Goal: Task Accomplishment & Management: Complete application form

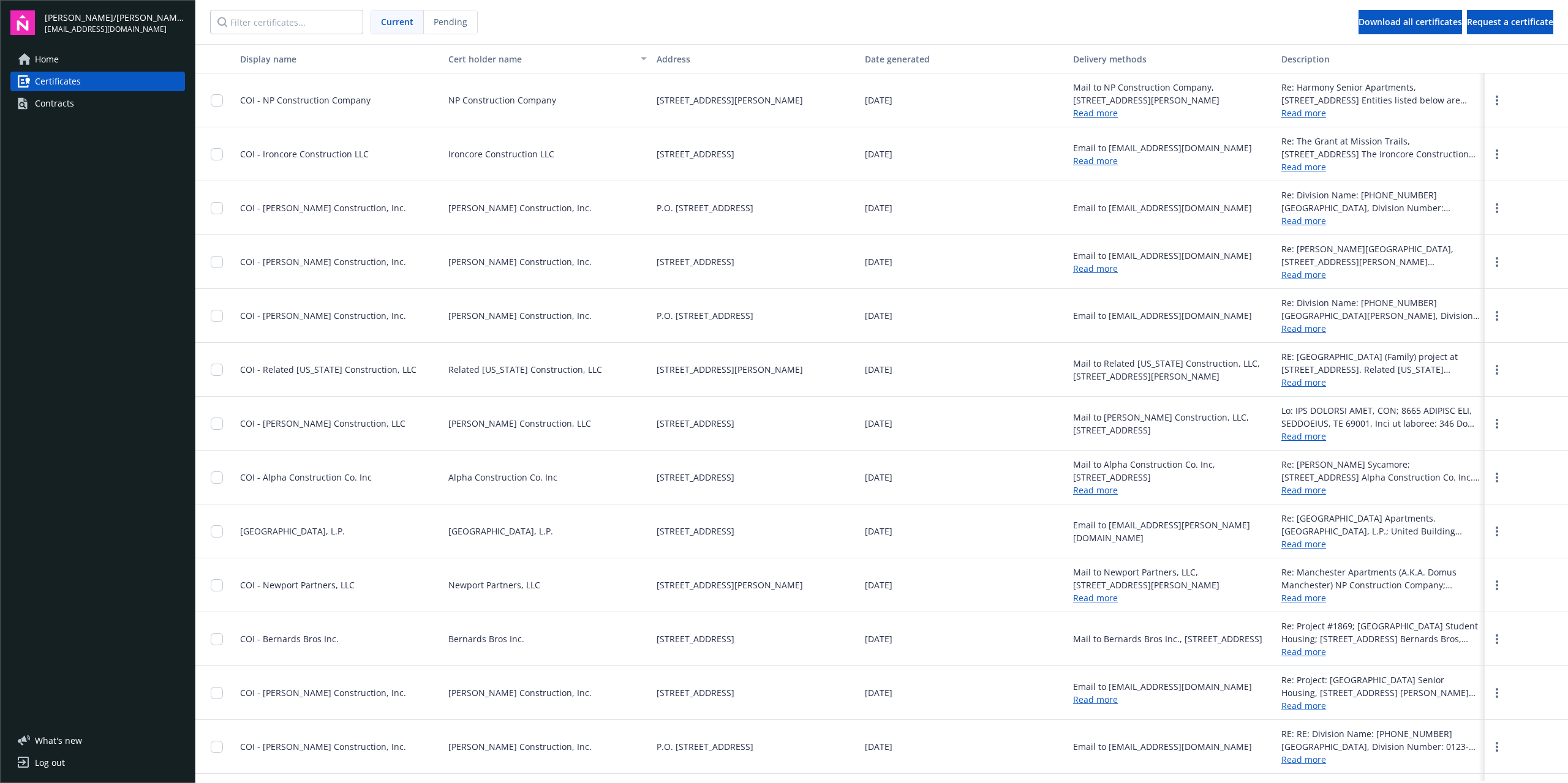
click at [54, 104] on div "Contracts" at bounding box center [54, 103] width 39 height 20
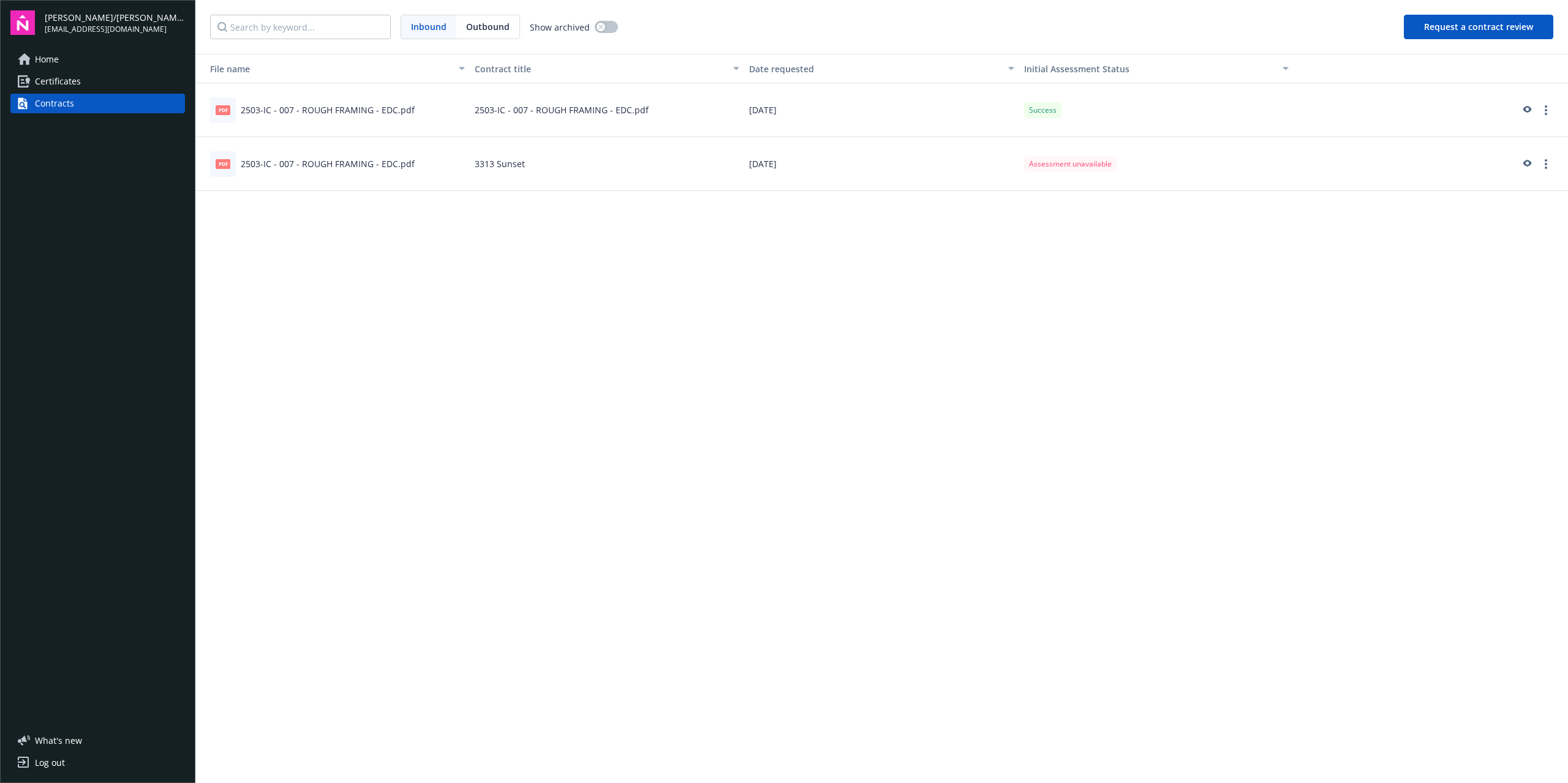
click at [1448, 30] on button "Request a contract review" at bounding box center [1478, 27] width 149 height 25
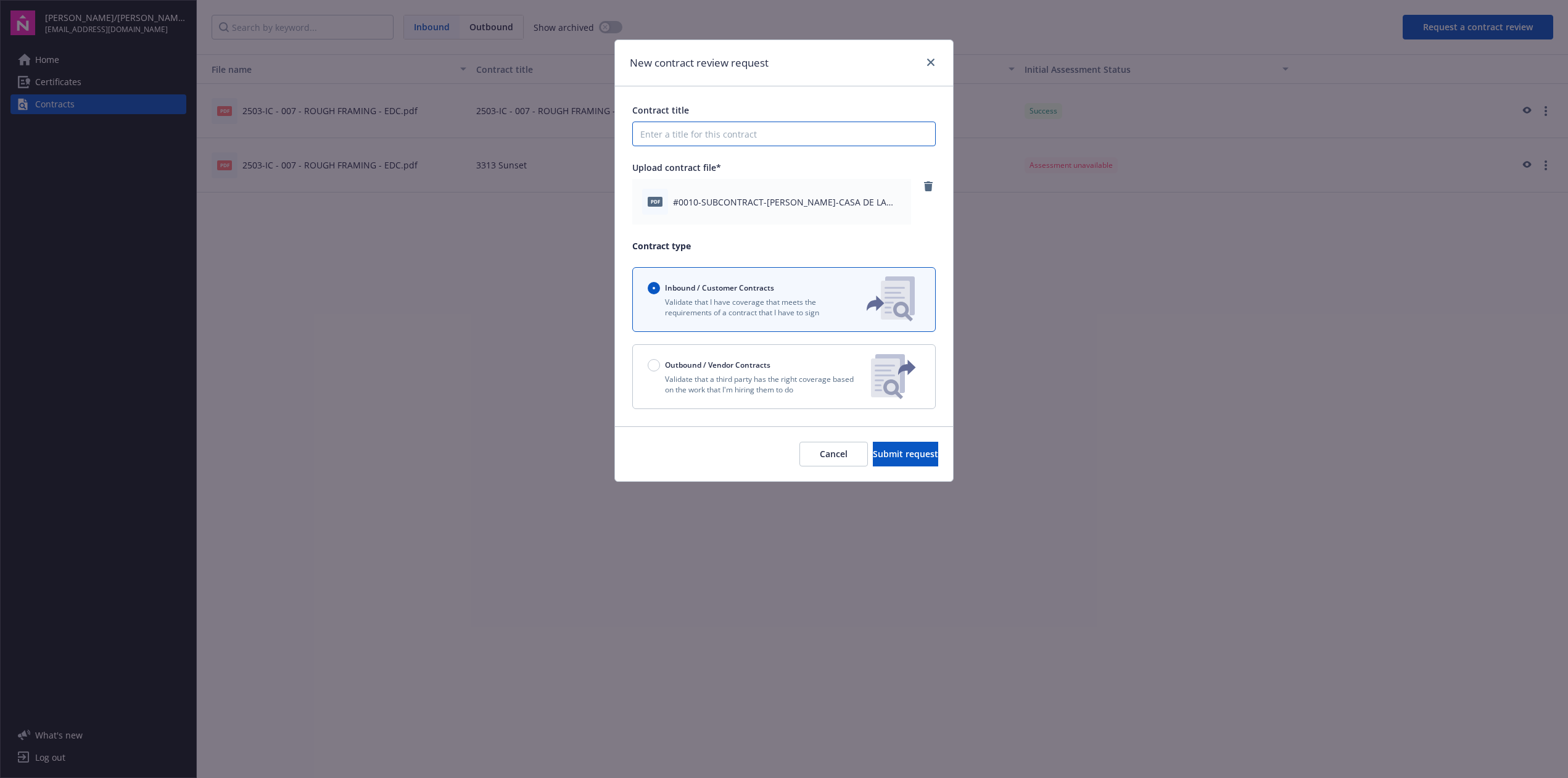
click at [689, 131] on input "Contract title" at bounding box center [784, 134] width 304 height 25
type input "Casa De La [PERSON_NAME]"
click at [882, 452] on span "Submit request" at bounding box center [906, 454] width 66 height 12
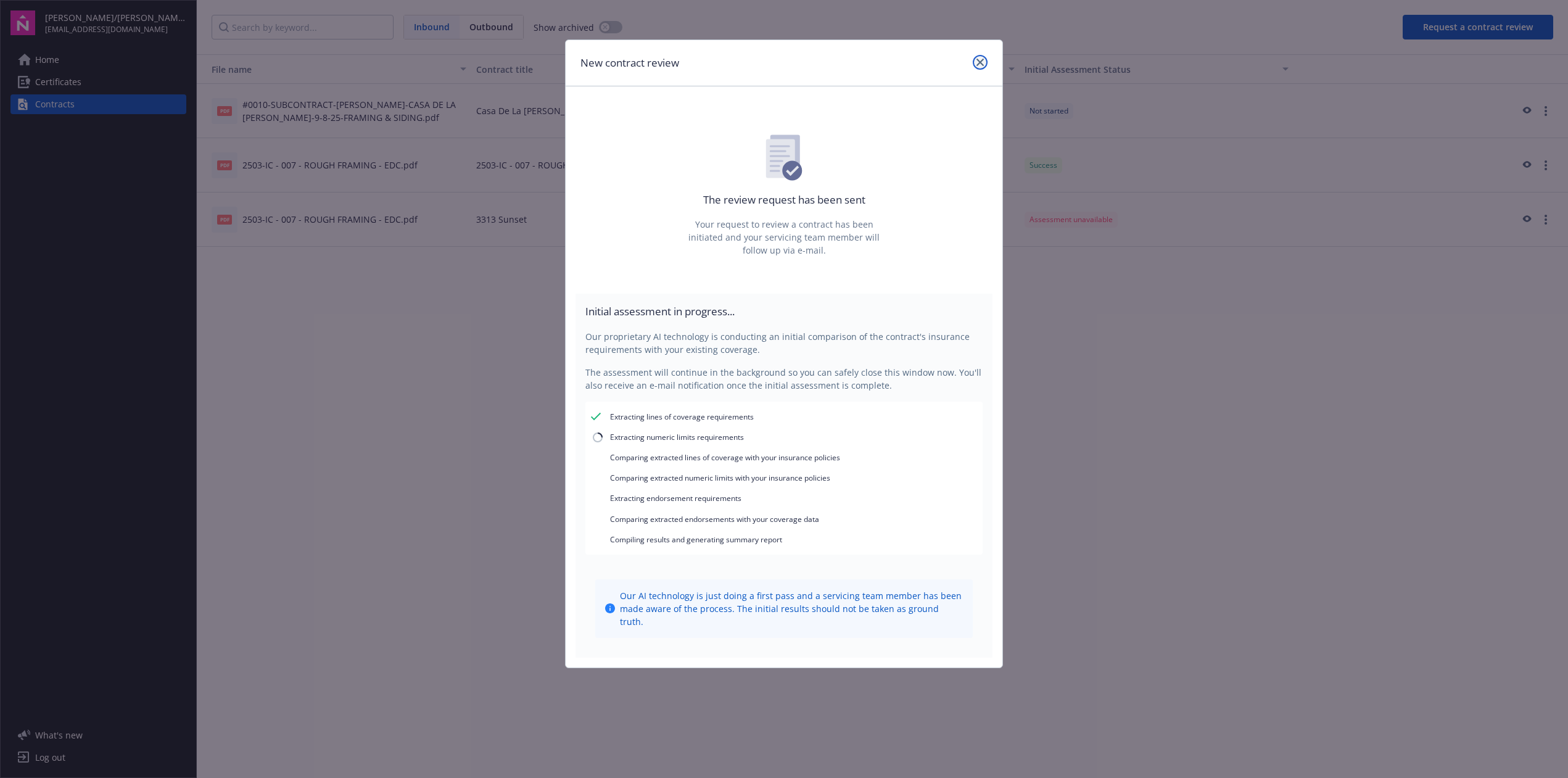
click at [983, 60] on icon "close" at bounding box center [980, 62] width 7 height 7
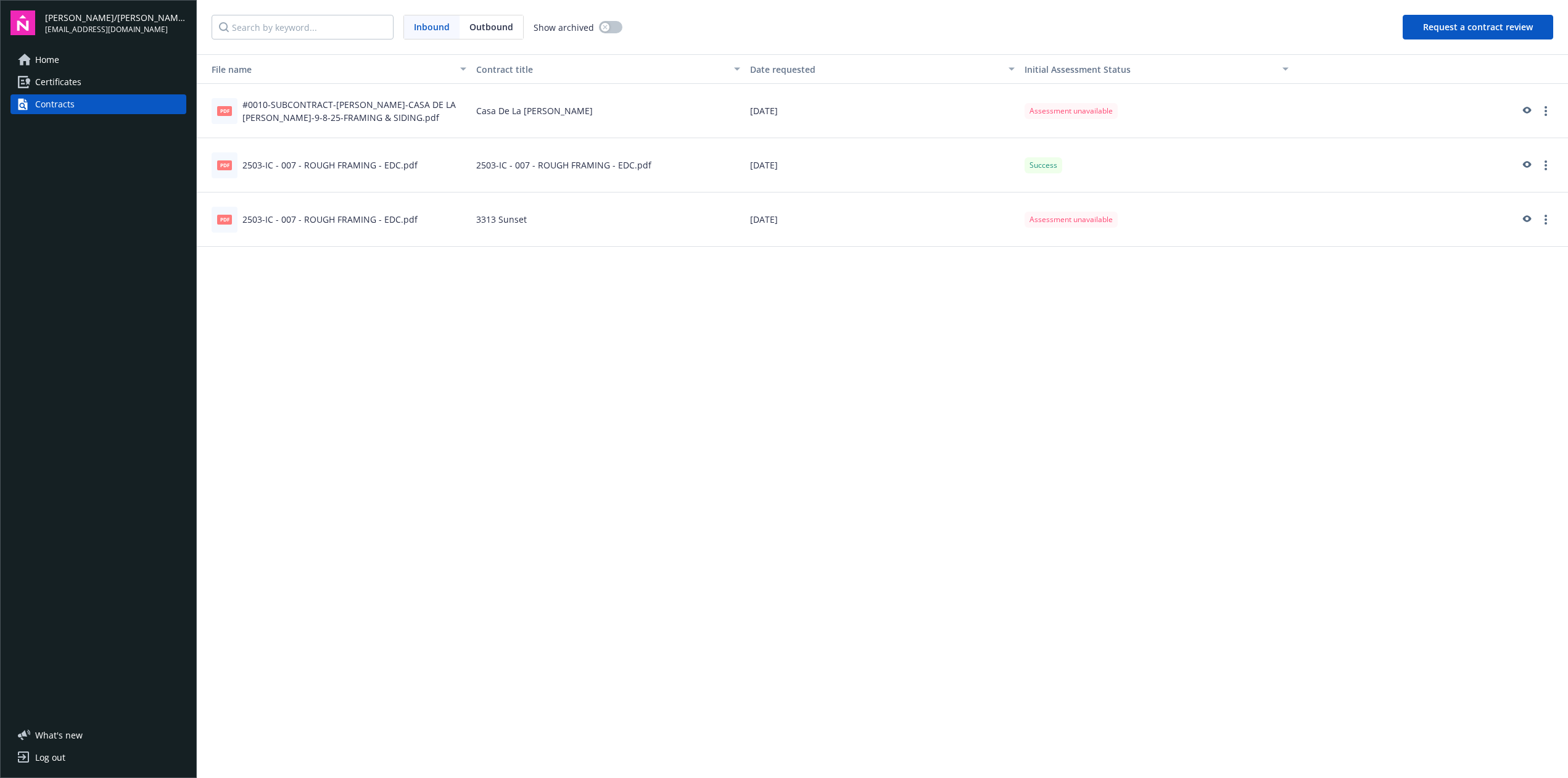
drag, startPoint x: 1032, startPoint y: 168, endPoint x: 1256, endPoint y: 168, distance: 224.0
click at [1045, 168] on span "Success" at bounding box center [1044, 165] width 28 height 11
click at [1552, 161] on link "more" at bounding box center [1546, 165] width 15 height 15
click at [1505, 187] on link "View assessment summary" at bounding box center [1477, 190] width 151 height 25
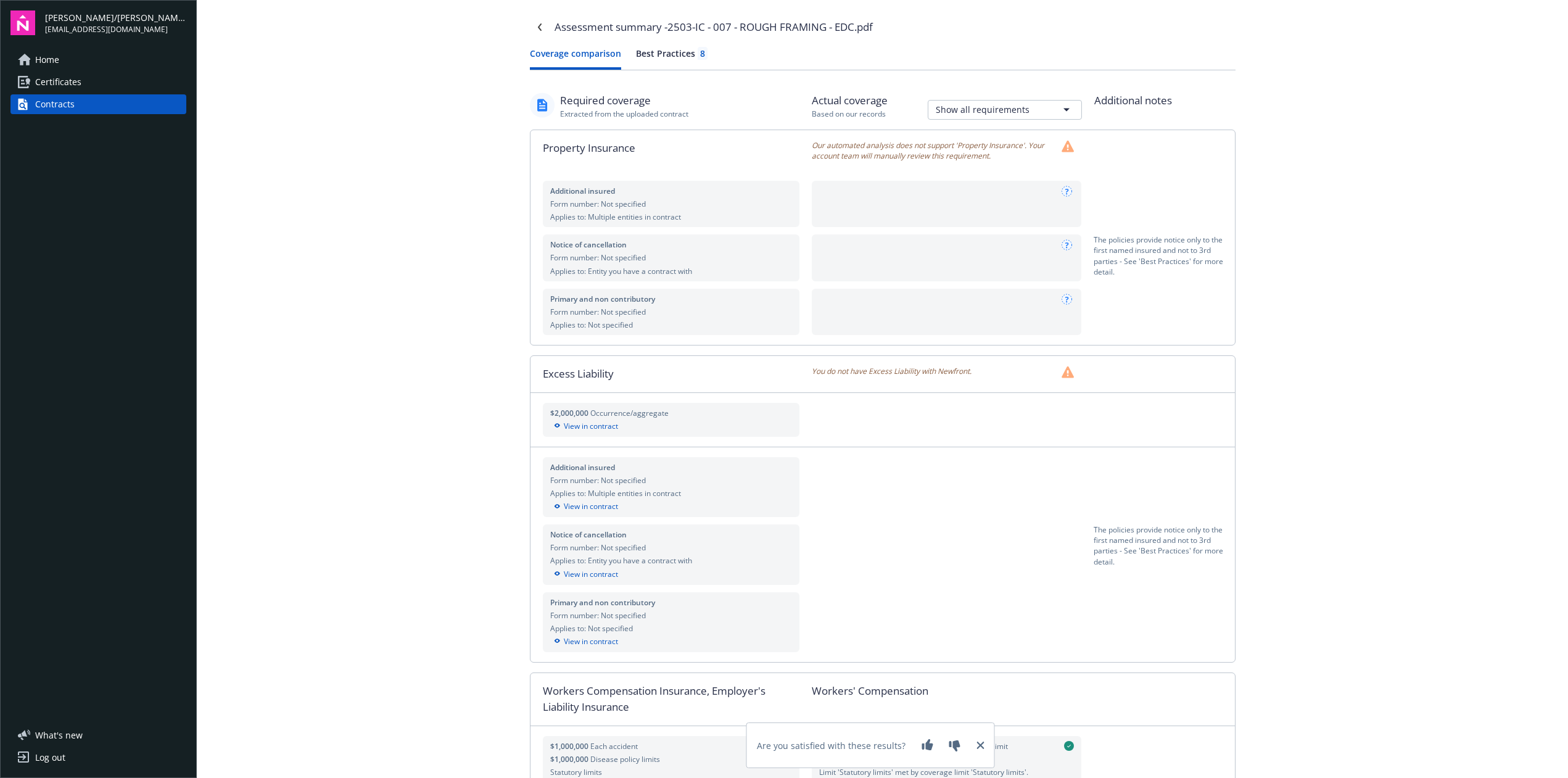
click at [659, 53] on div "Best Practices 8" at bounding box center [672, 53] width 72 height 13
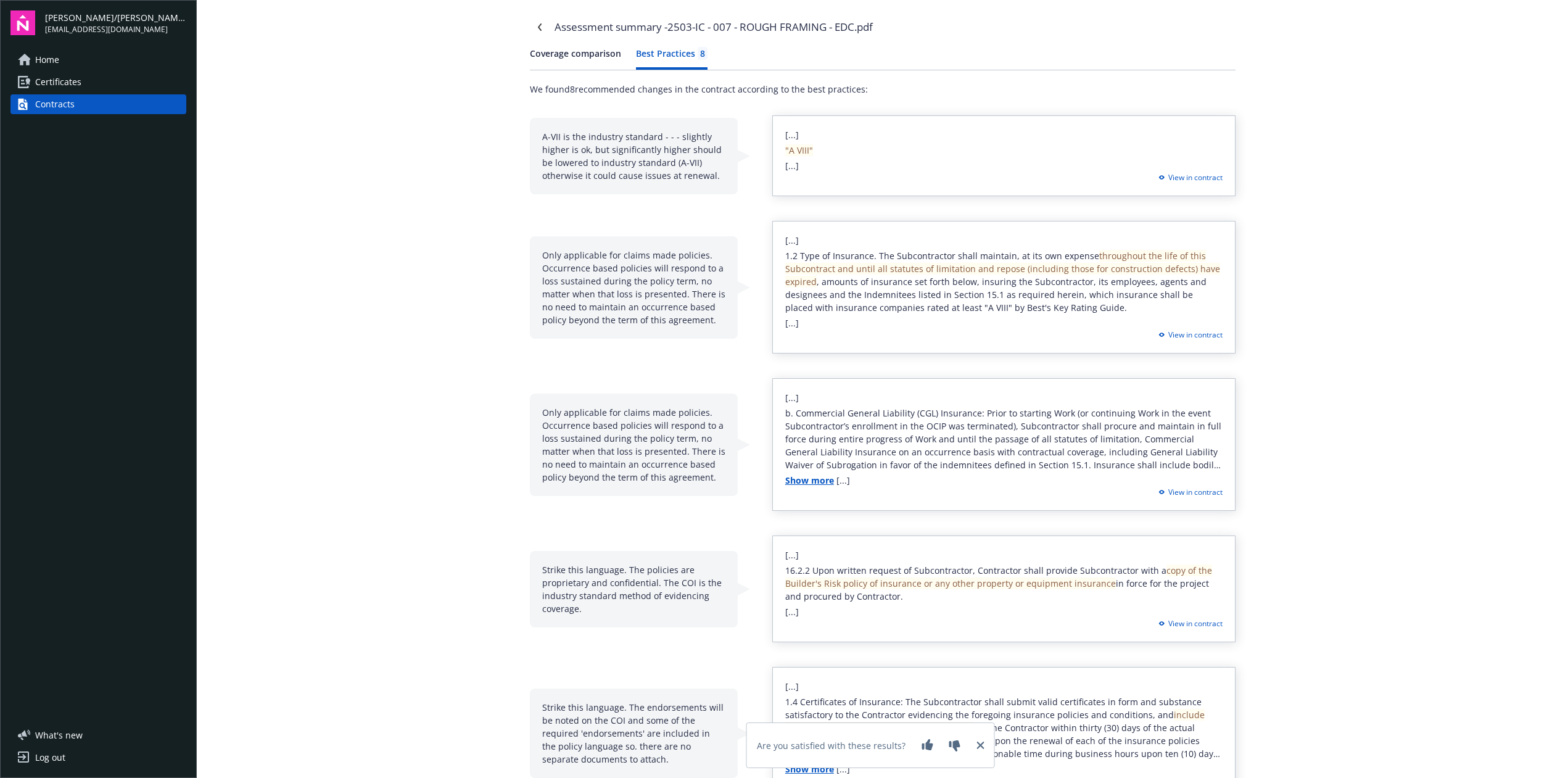
click at [600, 56] on button "Coverage comparison" at bounding box center [575, 58] width 91 height 23
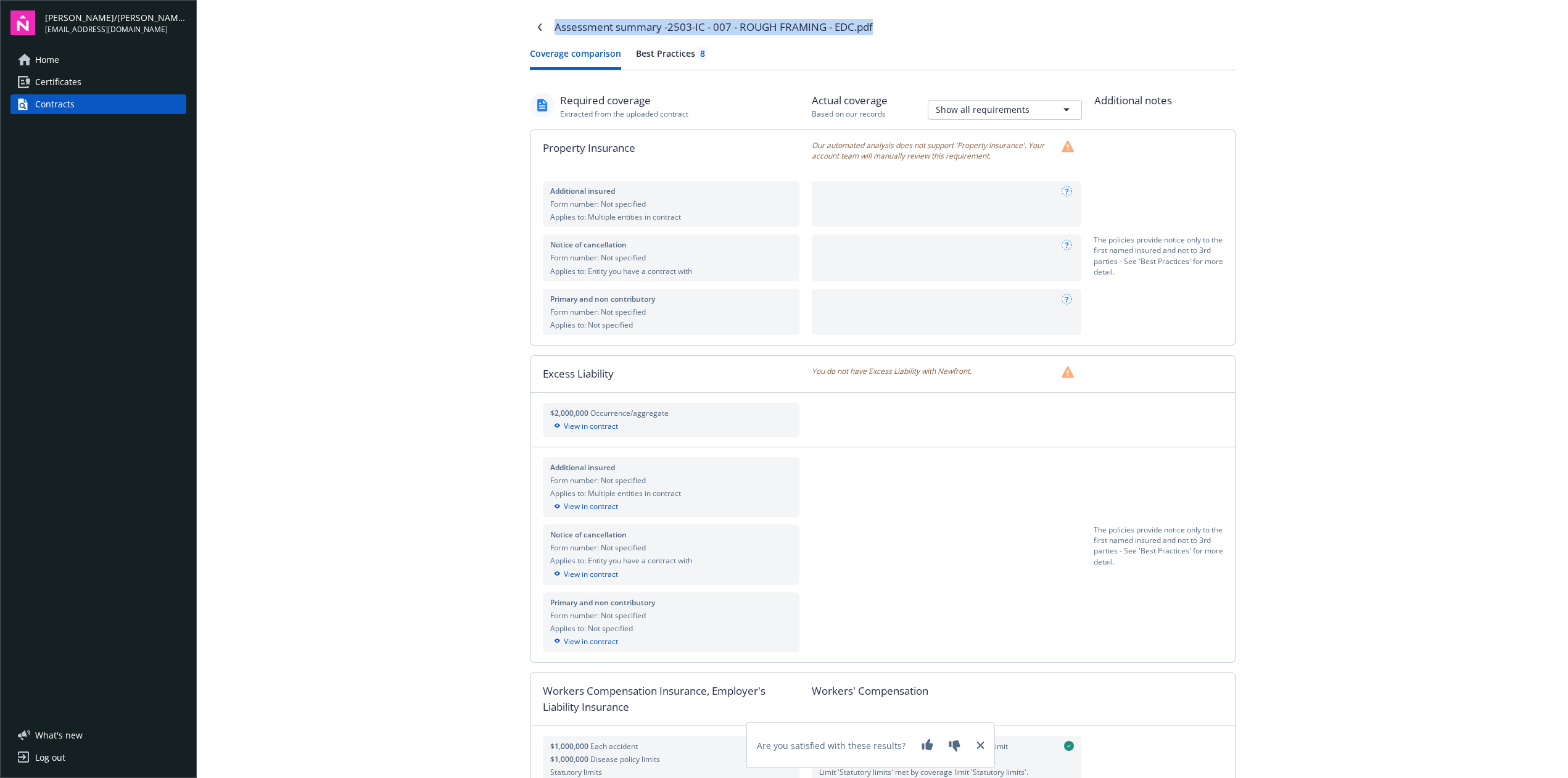
drag, startPoint x: 899, startPoint y: 27, endPoint x: 552, endPoint y: 27, distance: 347.0
click at [552, 27] on div "Assessment summary - 2503-IC - 007 - ROUGH FRAMING - EDC.pdf" at bounding box center [883, 27] width 706 height 20
copy div "Assessment summary - 2503-IC - 007 - ROUGH FRAMING - EDC.pdf"
click at [595, 54] on button "Coverage comparison" at bounding box center [575, 58] width 91 height 23
click at [63, 102] on div "Contracts" at bounding box center [55, 104] width 39 height 20
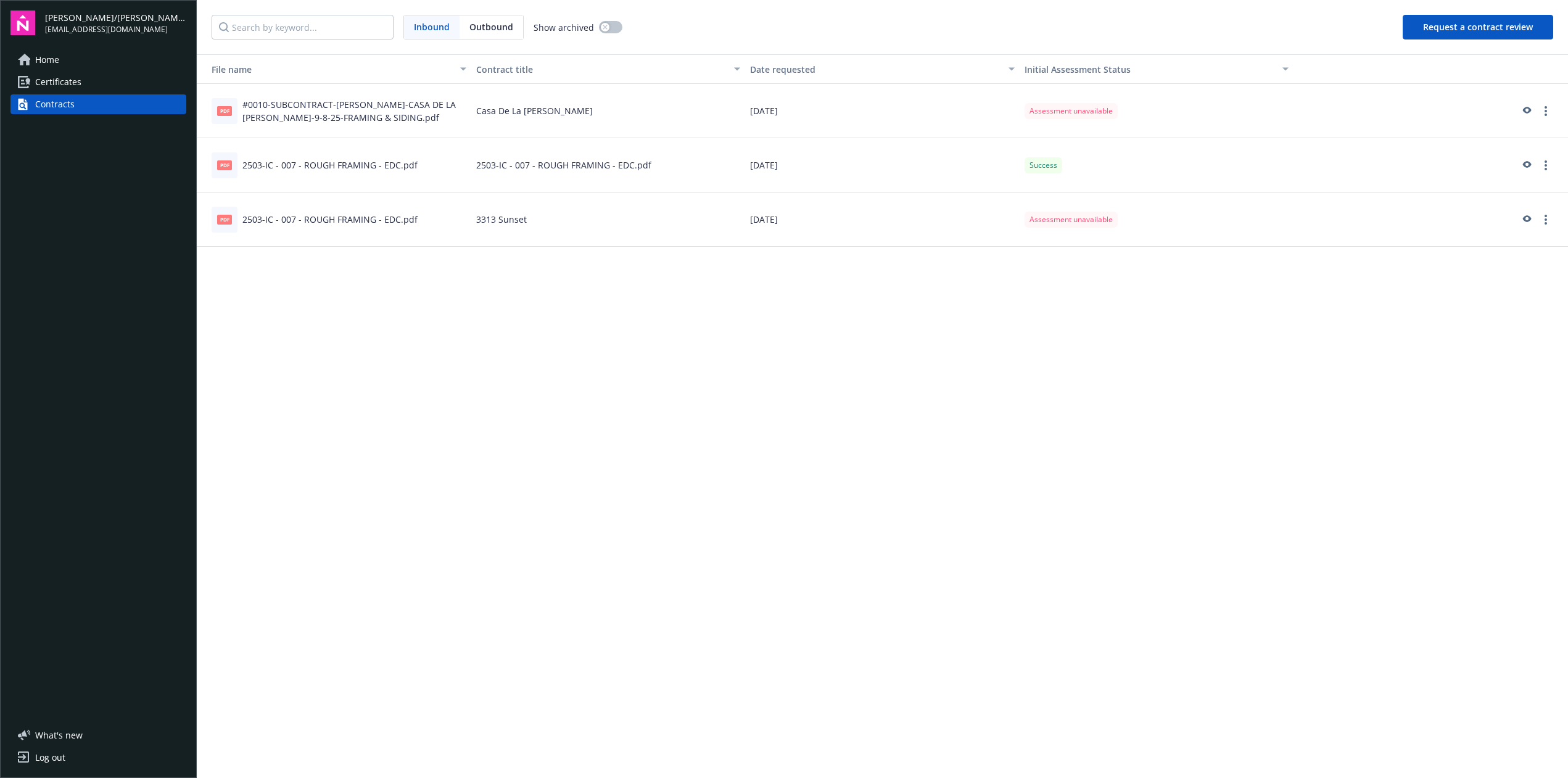
click at [314, 161] on div "2503-IC - 007 - ROUGH FRAMING - EDC.pdf" at bounding box center [330, 165] width 175 height 13
click at [1296, 166] on div at bounding box center [1431, 165] width 274 height 54
click at [1045, 168] on span "Success" at bounding box center [1044, 165] width 28 height 11
click at [742, 165] on div "2503-IC - 007 - ROUGH FRAMING - EDC.pdf" at bounding box center [609, 165] width 274 height 54
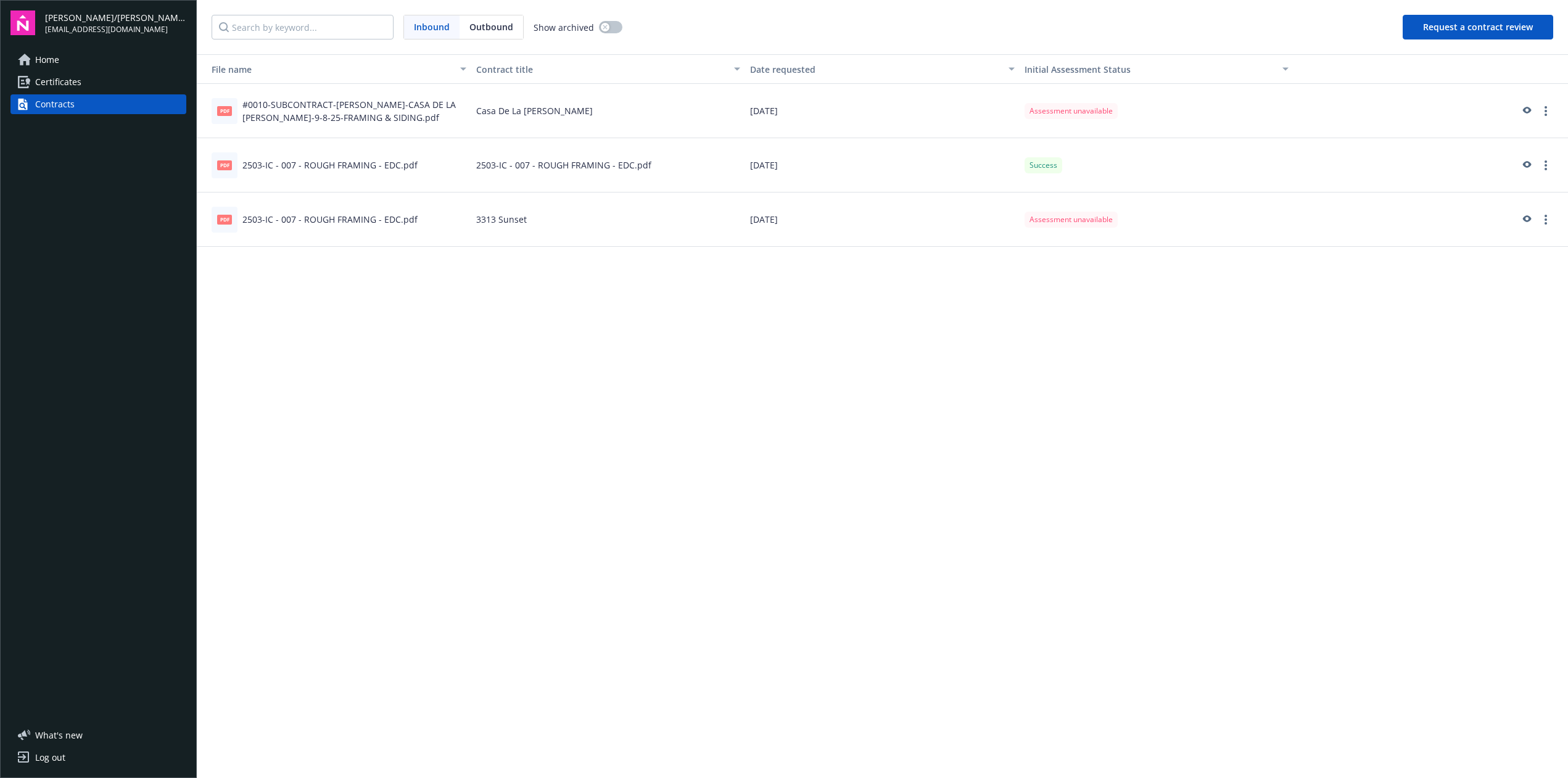
click at [631, 164] on div "2503-IC - 007 - ROUGH FRAMING - EDC.pdf" at bounding box center [609, 165] width 274 height 54
click at [291, 168] on div "2503-IC - 007 - ROUGH FRAMING - EDC.pdf" at bounding box center [330, 165] width 175 height 13
click at [215, 161] on div "pdf" at bounding box center [224, 165] width 26 height 26
click at [1542, 169] on link "more" at bounding box center [1546, 165] width 15 height 15
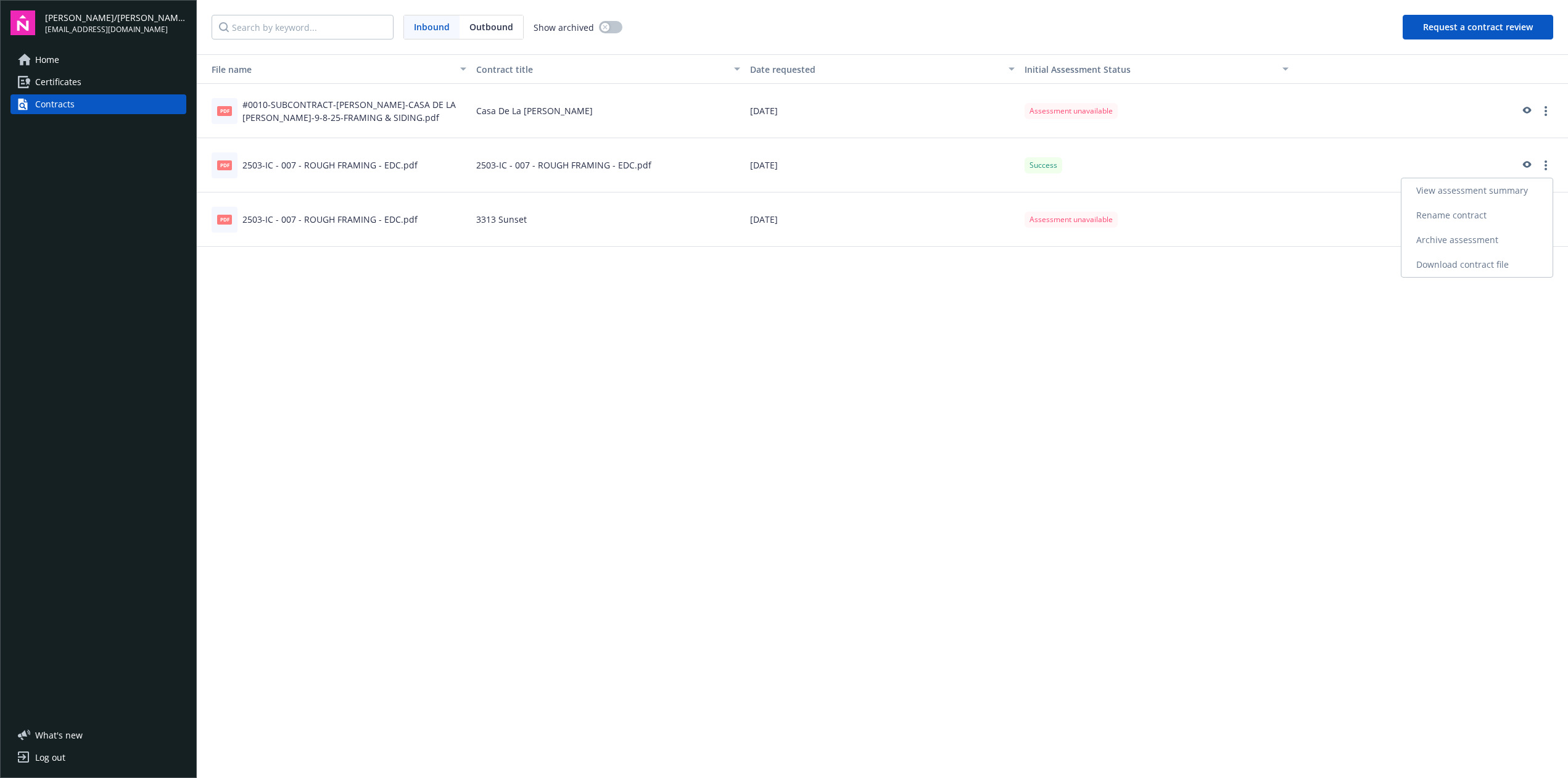
click at [1513, 189] on link "View assessment summary" at bounding box center [1477, 190] width 151 height 25
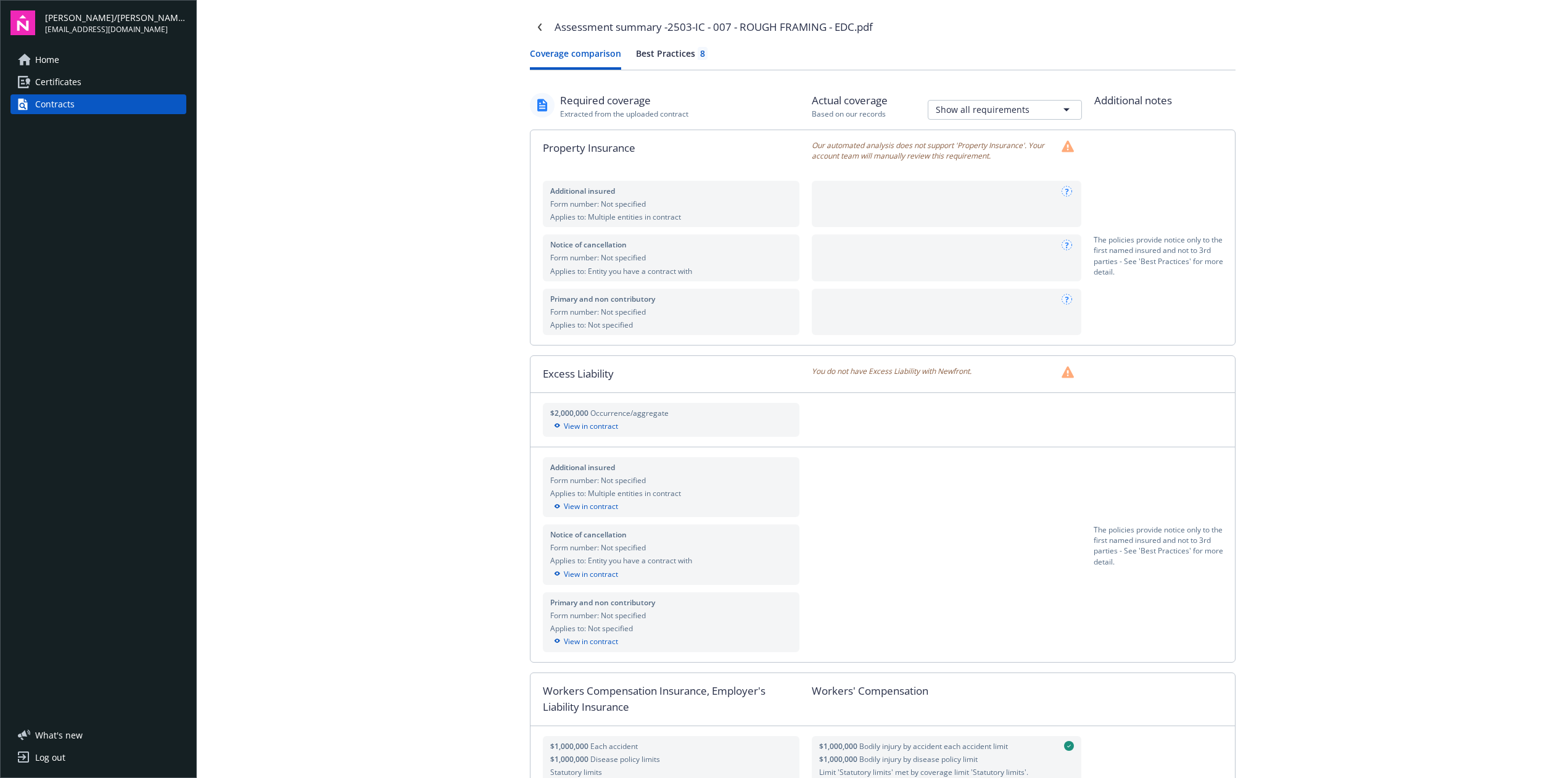
click at [931, 116] on html "[PERSON_NAME]/[PERSON_NAME] Construction, Inc. [EMAIL_ADDRESS][DOMAIN_NAME] Hom…" at bounding box center [784, 389] width 1568 height 778
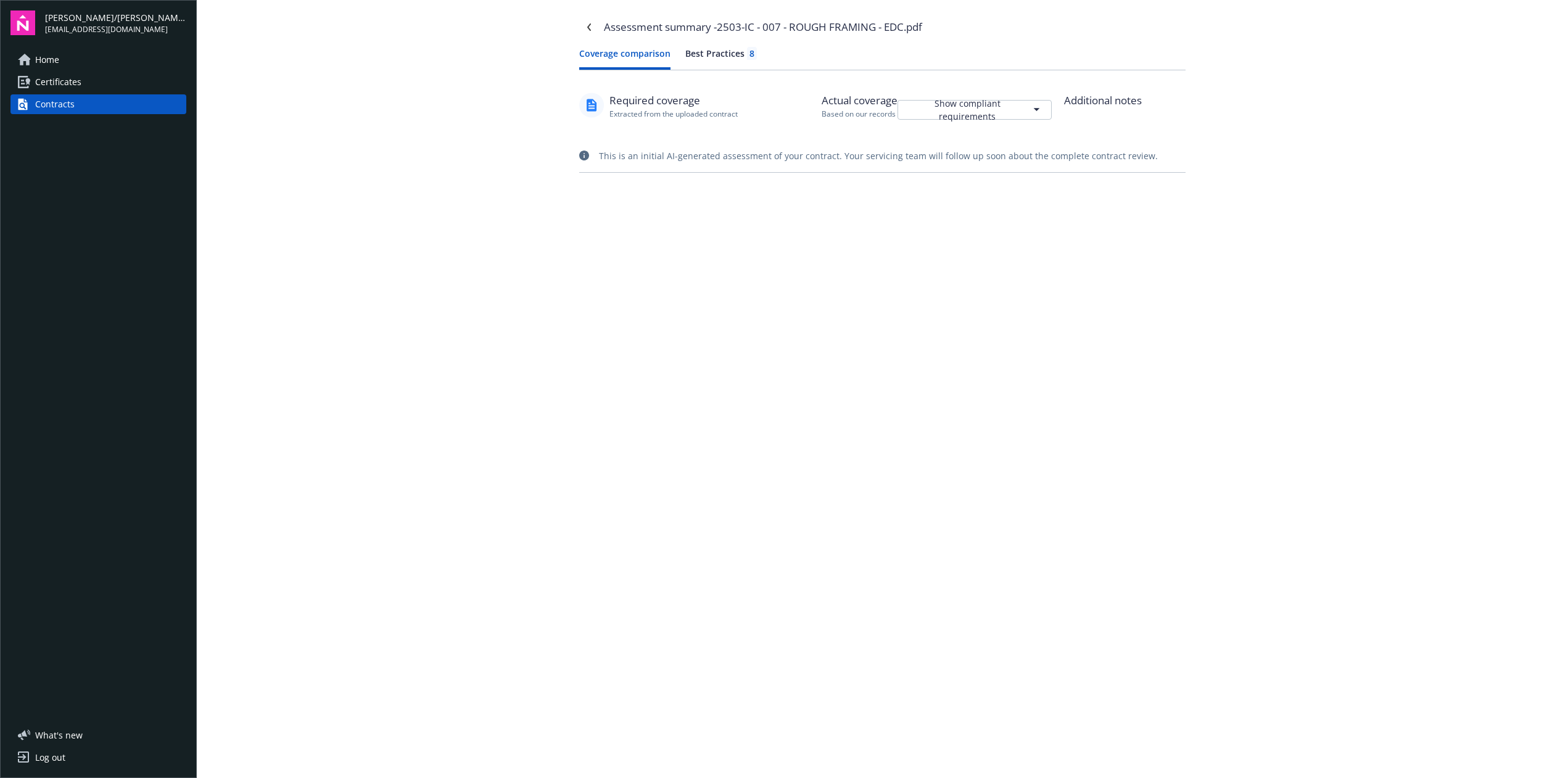
click at [1010, 111] on html "[PERSON_NAME]/[PERSON_NAME] Construction, Inc. [EMAIL_ADDRESS][DOMAIN_NAME] Hom…" at bounding box center [784, 389] width 1568 height 778
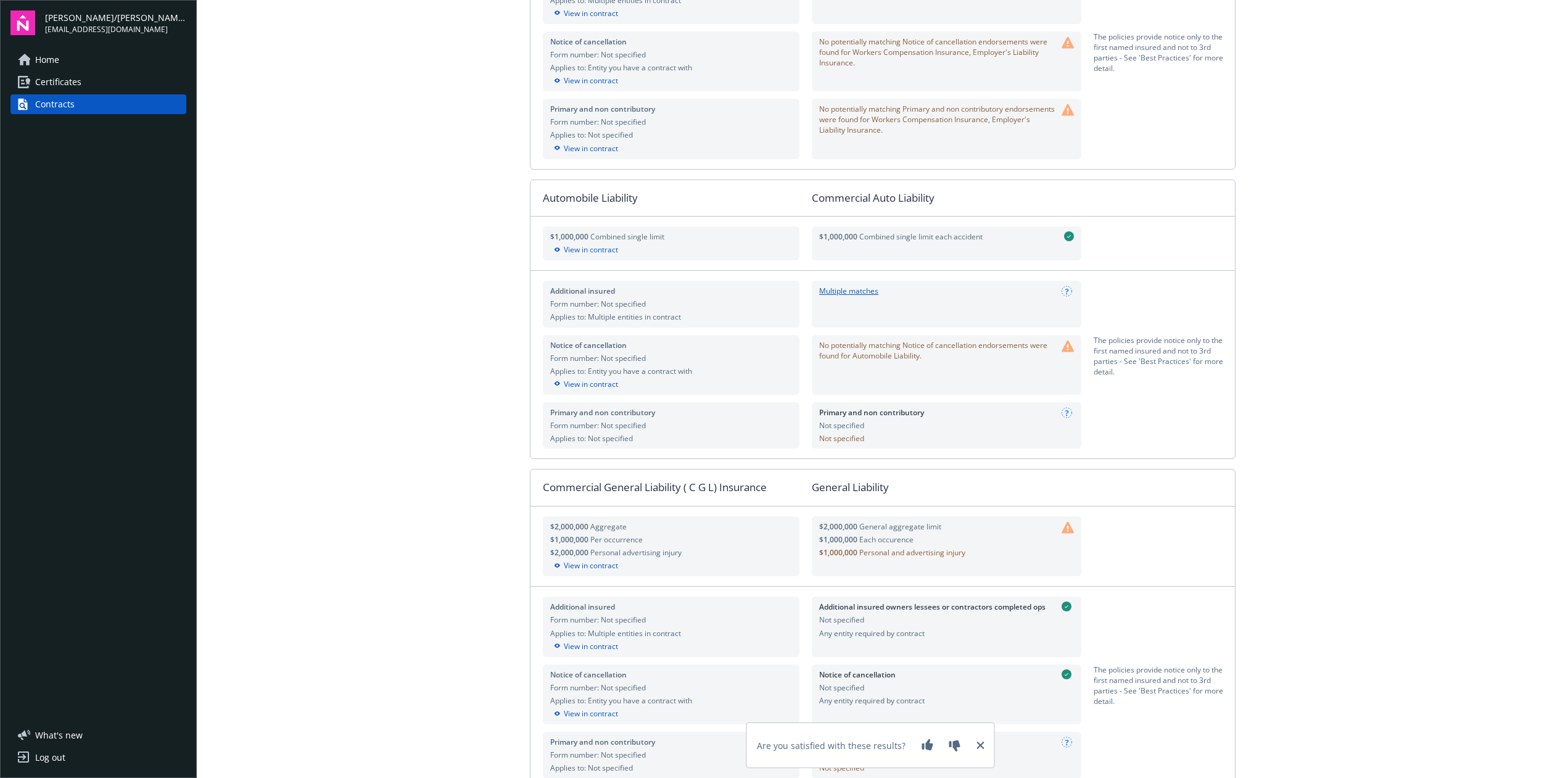
scroll to position [790, 0]
